Goal: Information Seeking & Learning: Learn about a topic

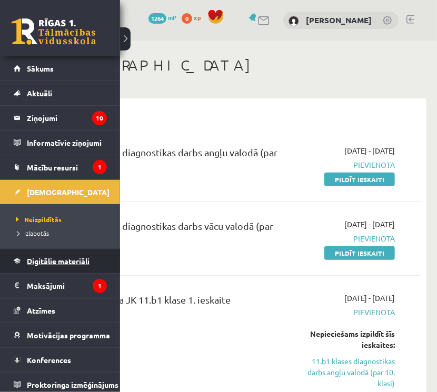
click at [45, 255] on link "Digitālie materiāli" at bounding box center [60, 261] width 93 height 24
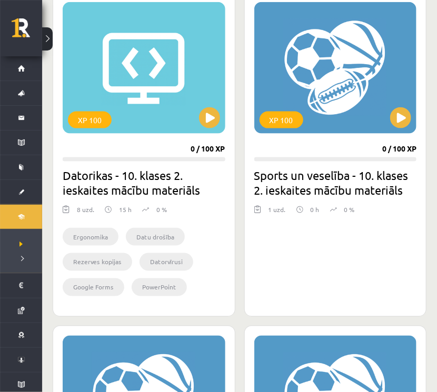
scroll to position [276, 0]
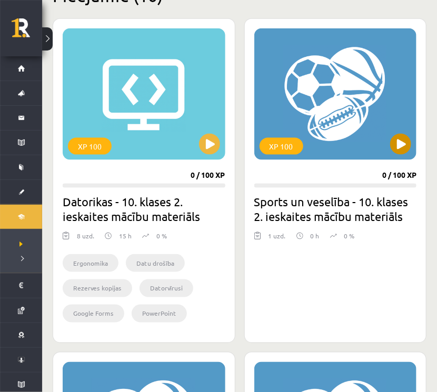
click at [335, 153] on div "XP 100" at bounding box center [335, 94] width 163 height 132
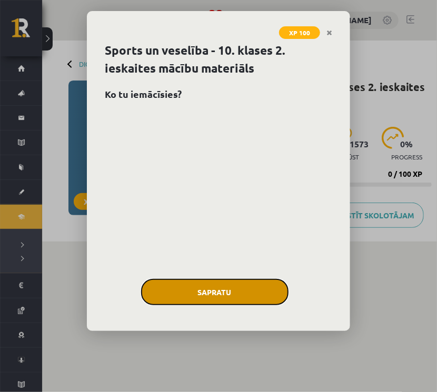
click at [249, 291] on button "Sapratu" at bounding box center [214, 292] width 147 height 26
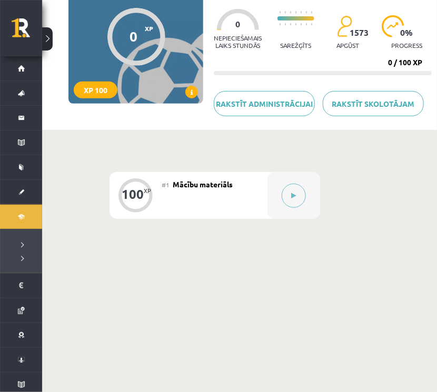
scroll to position [123, 0]
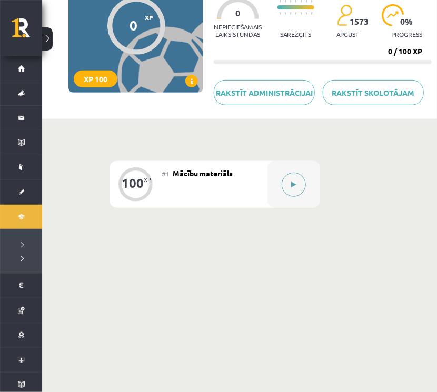
click at [295, 183] on icon at bounding box center [293, 184] width 5 height 6
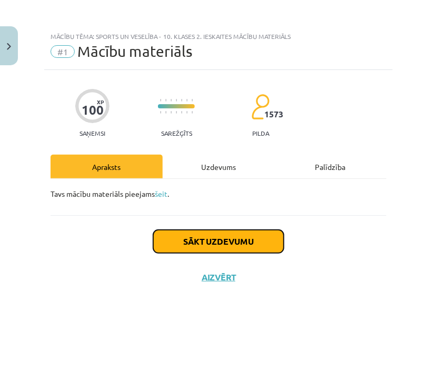
click at [247, 248] on button "Sākt uzdevumu" at bounding box center [218, 241] width 130 height 23
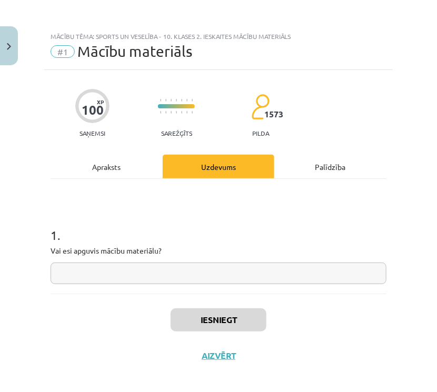
click at [99, 272] on input "text" at bounding box center [218, 273] width 336 height 22
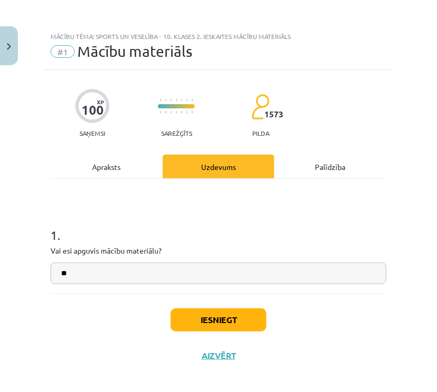
type input "**"
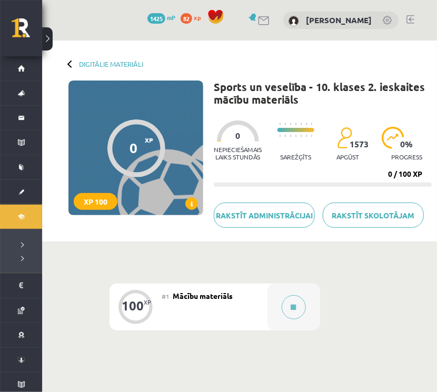
scroll to position [123, 0]
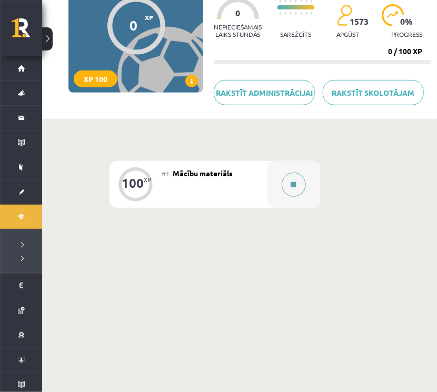
click at [294, 188] on button at bounding box center [293, 185] width 24 height 24
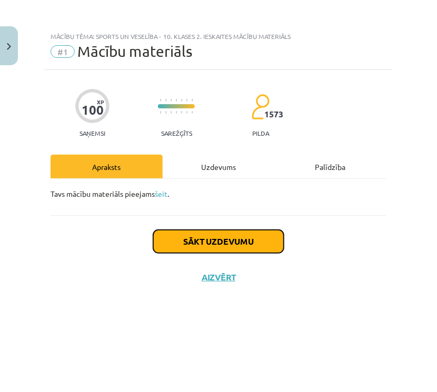
click at [246, 248] on button "Sākt uzdevumu" at bounding box center [218, 241] width 130 height 23
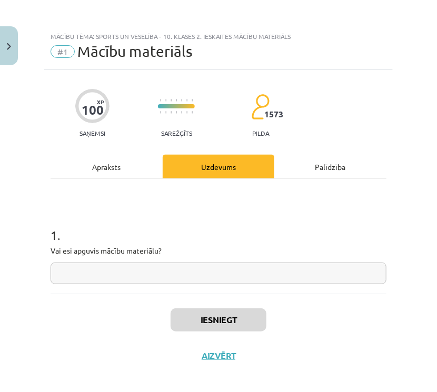
scroll to position [7, 0]
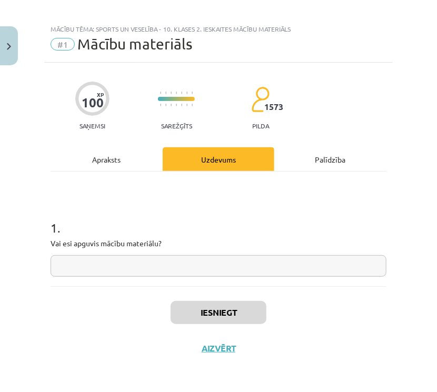
click at [327, 158] on div "Palīdzība" at bounding box center [330, 159] width 112 height 24
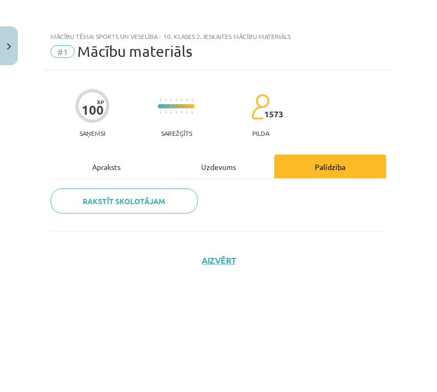
scroll to position [0, 0]
click at [115, 168] on div "Apraksts" at bounding box center [106, 167] width 112 height 24
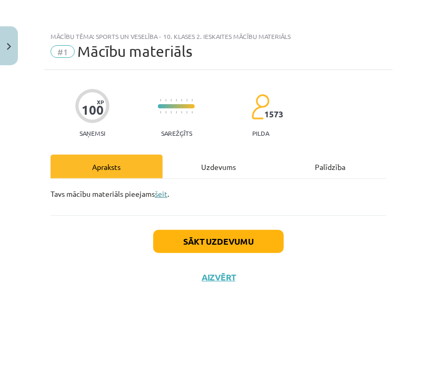
click at [166, 193] on link "šeit" at bounding box center [161, 193] width 13 height 9
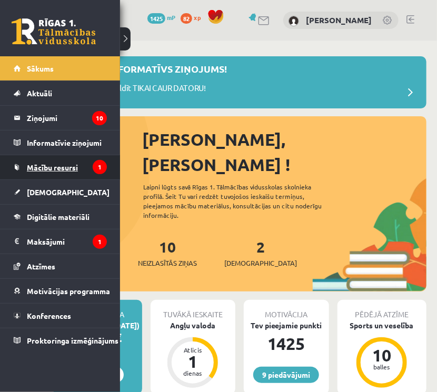
click at [39, 175] on link "Mācību resursi" at bounding box center [60, 167] width 93 height 24
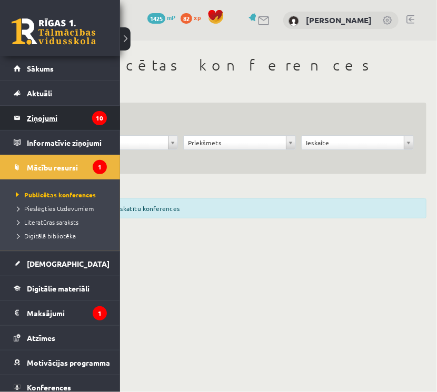
click at [37, 122] on legend "Ziņojumi 10" at bounding box center [67, 118] width 80 height 24
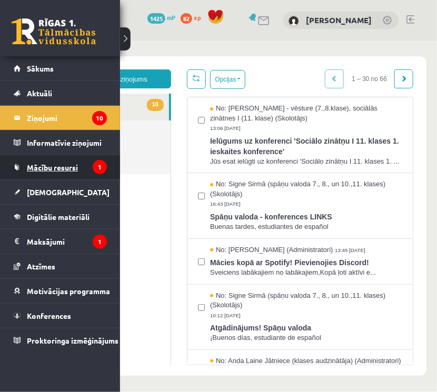
click at [44, 166] on span "Mācību resursi" at bounding box center [52, 167] width 51 height 9
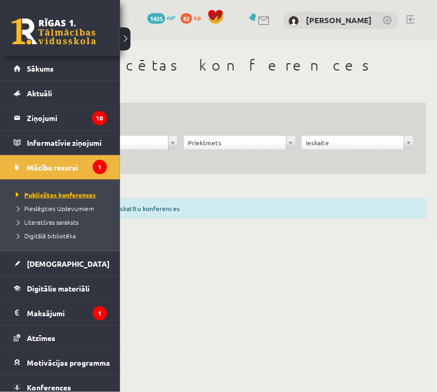
click at [41, 198] on link "Publicētas konferences" at bounding box center [61, 194] width 96 height 9
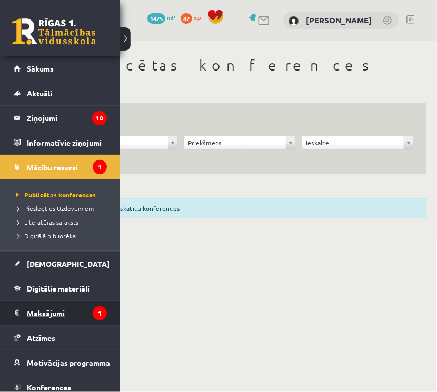
scroll to position [31, 0]
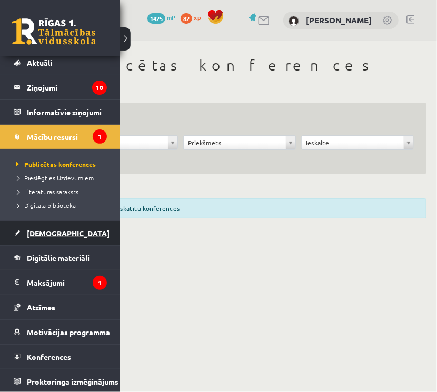
click at [46, 237] on link "[DEMOGRAPHIC_DATA]" at bounding box center [60, 233] width 93 height 24
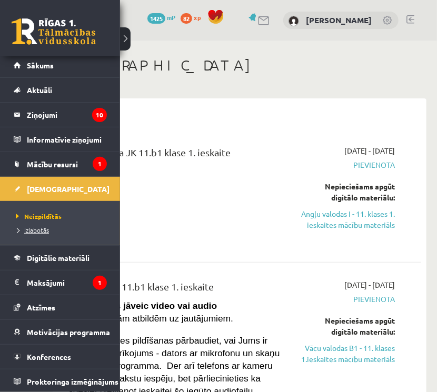
click at [38, 230] on span "Izlabotās" at bounding box center [31, 230] width 36 height 8
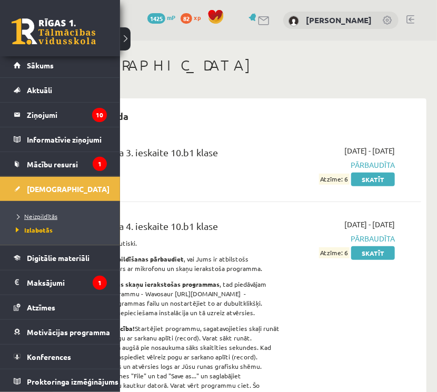
click at [37, 218] on span "Neizpildītās" at bounding box center [35, 216] width 44 height 8
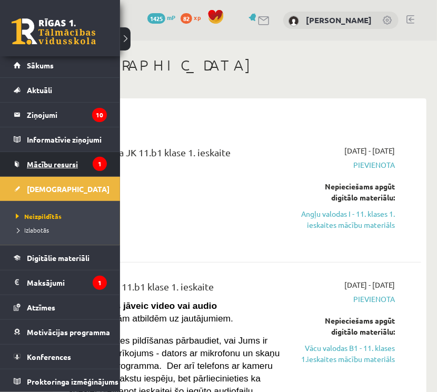
click at [29, 161] on span "Mācību resursi" at bounding box center [52, 163] width 51 height 9
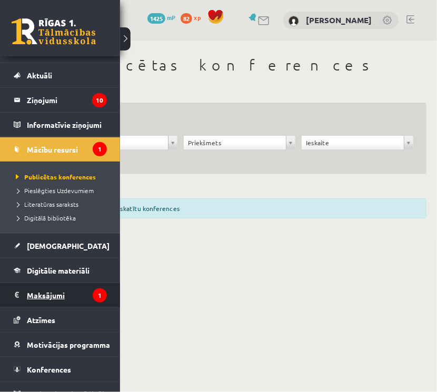
scroll to position [31, 0]
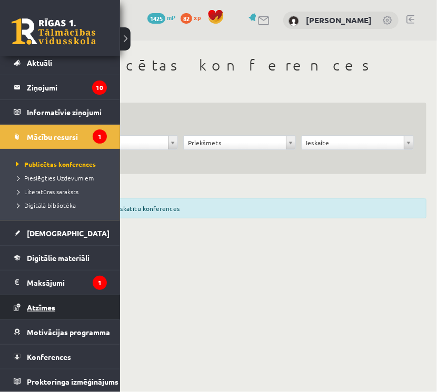
click at [56, 308] on link "Atzīmes" at bounding box center [60, 307] width 93 height 24
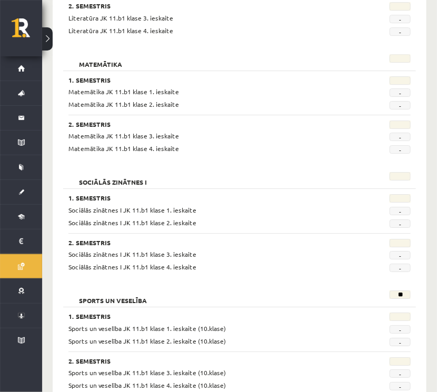
scroll to position [841, 0]
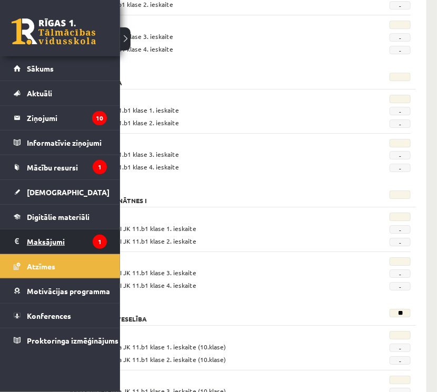
click at [42, 246] on legend "Maksājumi 1" at bounding box center [67, 241] width 80 height 24
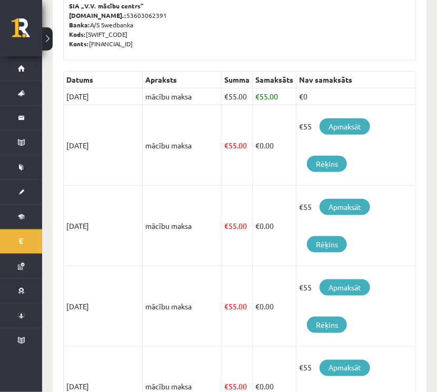
scroll to position [237, 0]
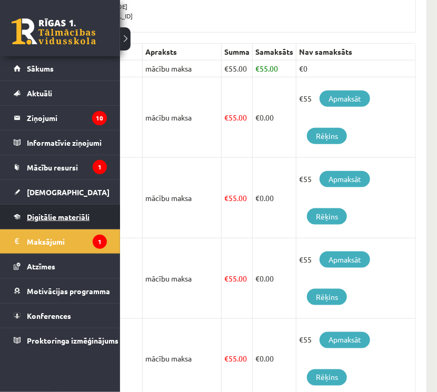
click at [39, 216] on span "Digitālie materiāli" at bounding box center [58, 216] width 63 height 9
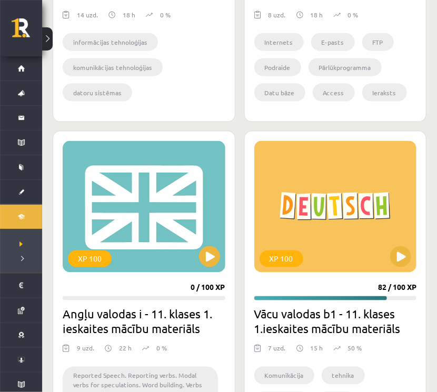
scroll to position [1539, 0]
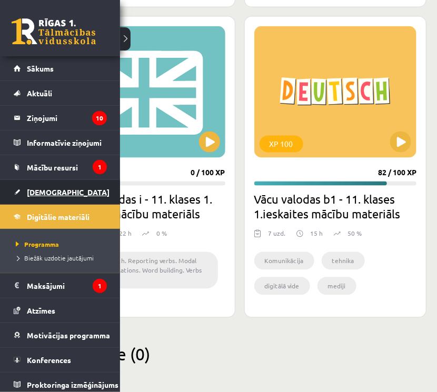
click at [36, 191] on span "[DEMOGRAPHIC_DATA]" at bounding box center [68, 191] width 83 height 9
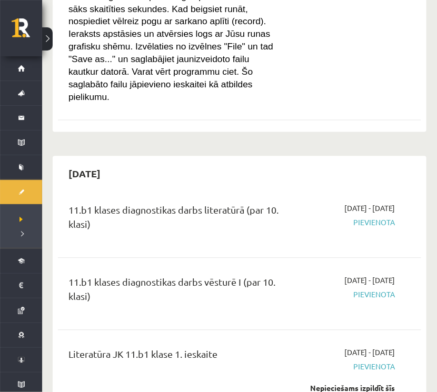
scroll to position [522, 0]
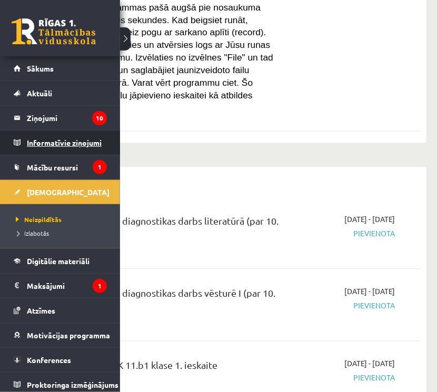
click at [41, 144] on legend "Informatīvie ziņojumi 1" at bounding box center [67, 142] width 80 height 24
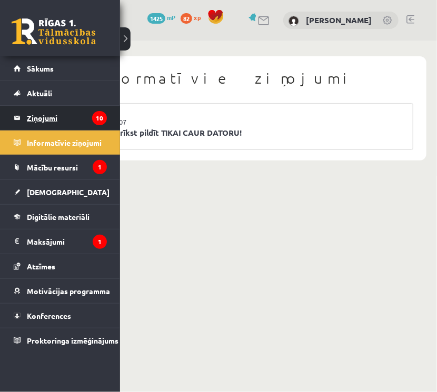
click at [30, 117] on legend "Ziņojumi 10" at bounding box center [67, 118] width 80 height 24
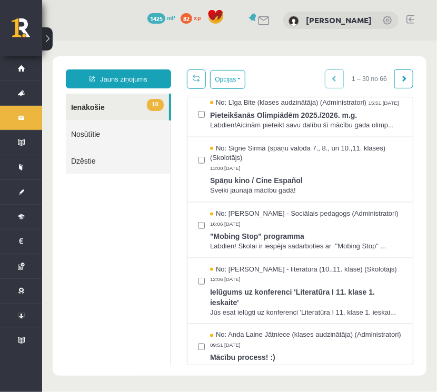
scroll to position [314, 0]
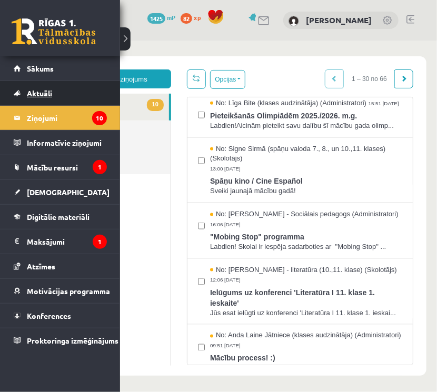
click at [39, 96] on span "Aktuāli" at bounding box center [39, 92] width 25 height 9
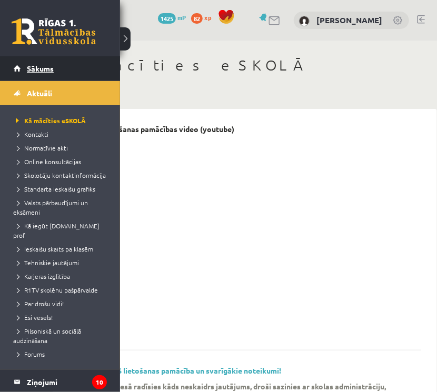
click at [31, 72] on span "Sākums" at bounding box center [40, 68] width 27 height 9
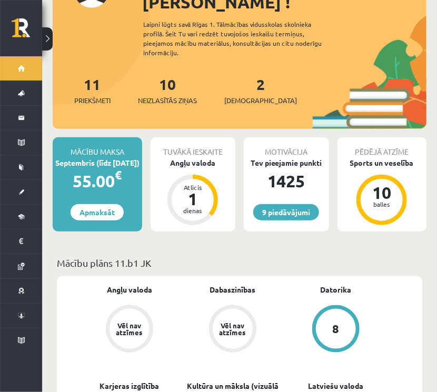
scroll to position [162, 0]
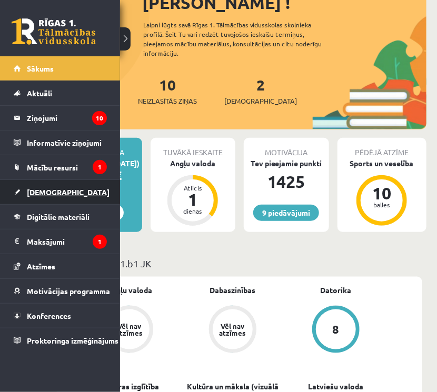
click at [50, 185] on link "[DEMOGRAPHIC_DATA]" at bounding box center [60, 192] width 93 height 24
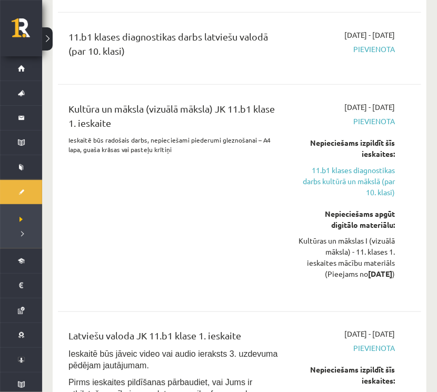
scroll to position [1399, 0]
click at [86, 184] on div "Kultūra un māksla (vizuālā māksla) JK 11.b1 klase 1. ieskaite Ieskaitē būs rado…" at bounding box center [174, 198] width 228 height 193
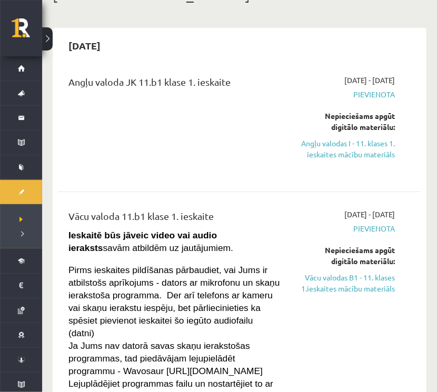
scroll to position [65, 0]
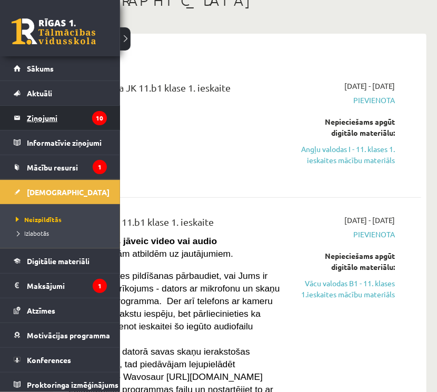
click at [50, 115] on legend "Ziņojumi 10" at bounding box center [67, 118] width 80 height 24
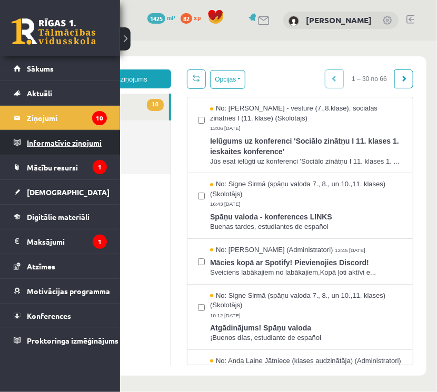
click at [24, 144] on link "Informatīvie ziņojumi 1" at bounding box center [60, 142] width 93 height 24
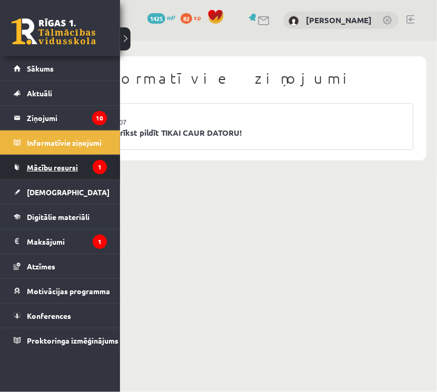
click at [48, 169] on span "Mācību resursi" at bounding box center [52, 167] width 51 height 9
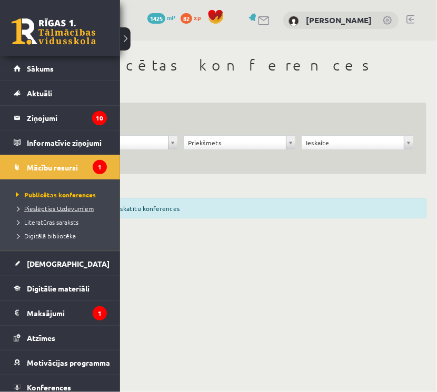
click at [70, 209] on span "Pieslēgties Uzdevumiem" at bounding box center [53, 208] width 80 height 8
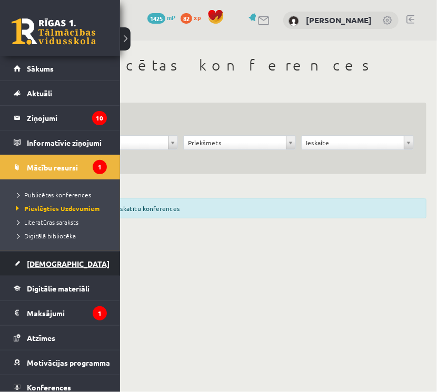
click at [55, 257] on link "[DEMOGRAPHIC_DATA]" at bounding box center [60, 263] width 93 height 24
